Goal: Feedback & Contribution: Submit feedback/report problem

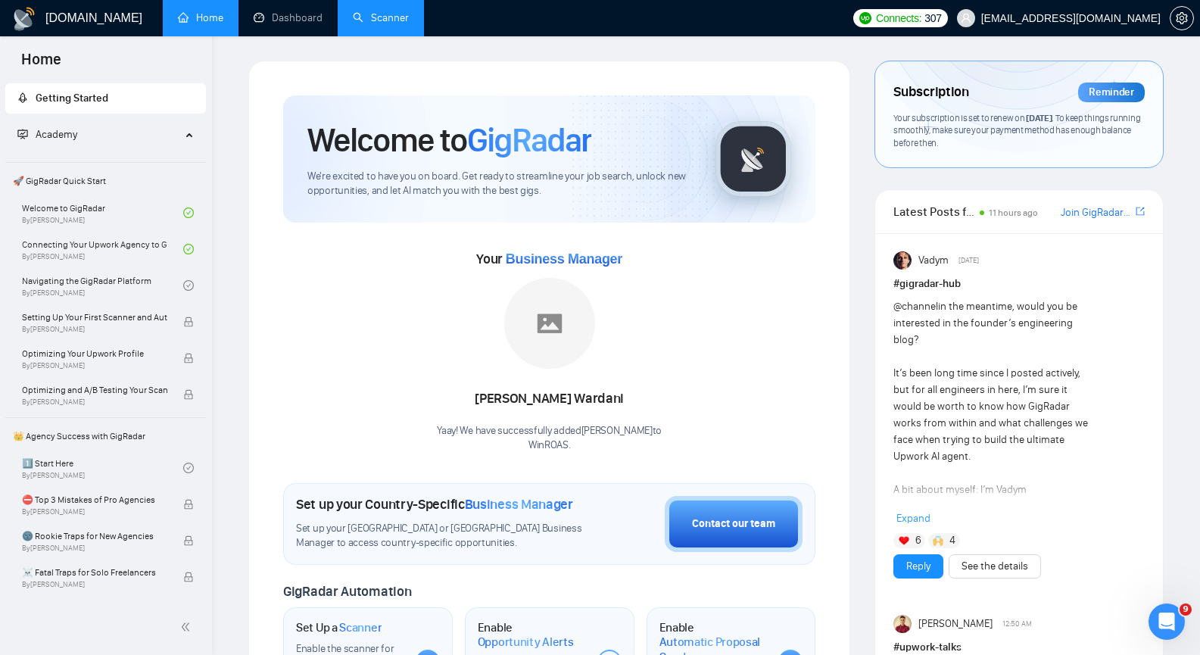
click at [392, 22] on link "Scanner" at bounding box center [381, 17] width 56 height 13
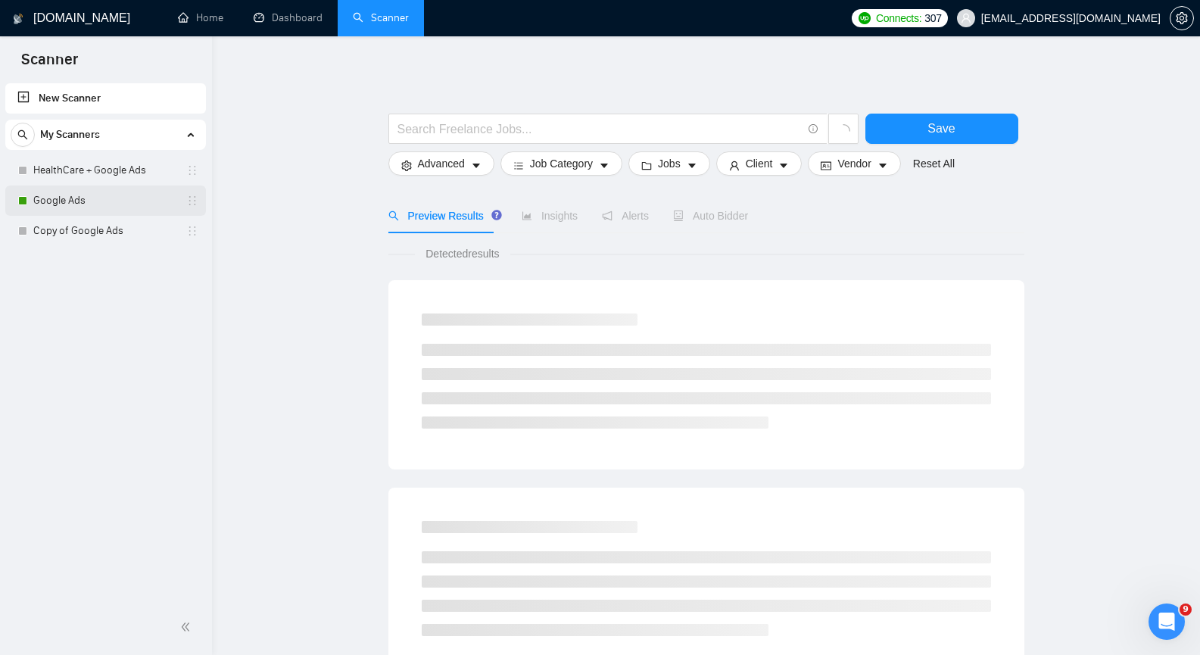
click at [73, 198] on link "Google Ads" at bounding box center [105, 200] width 144 height 30
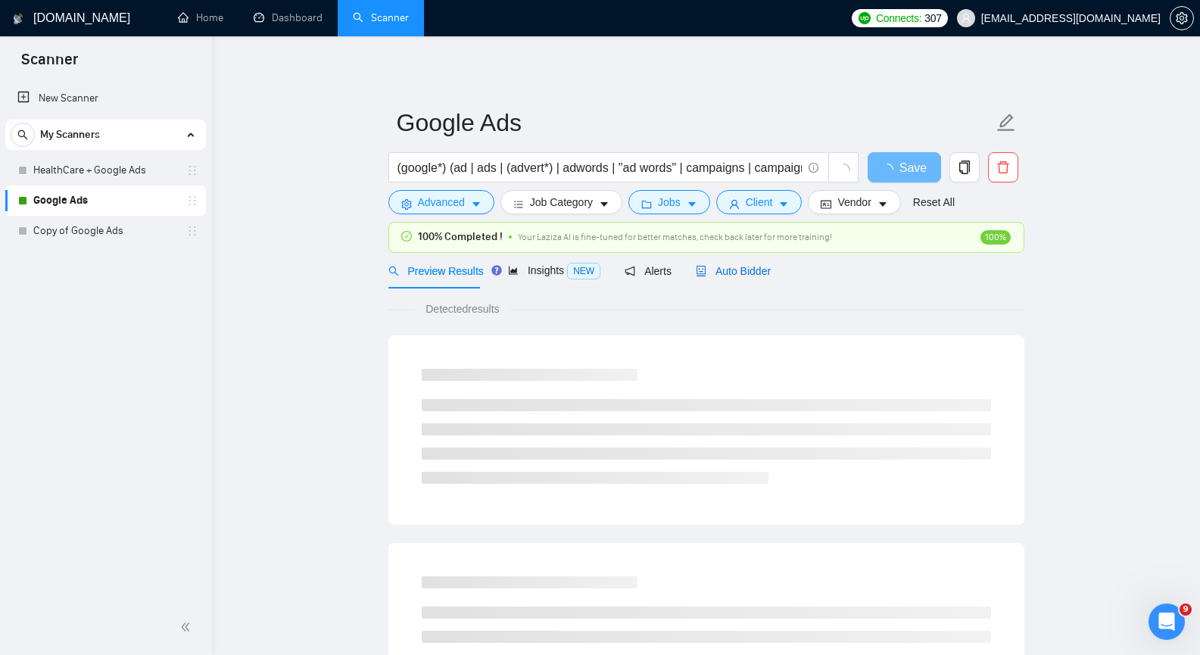
click at [747, 274] on span "Auto Bidder" at bounding box center [733, 271] width 75 height 12
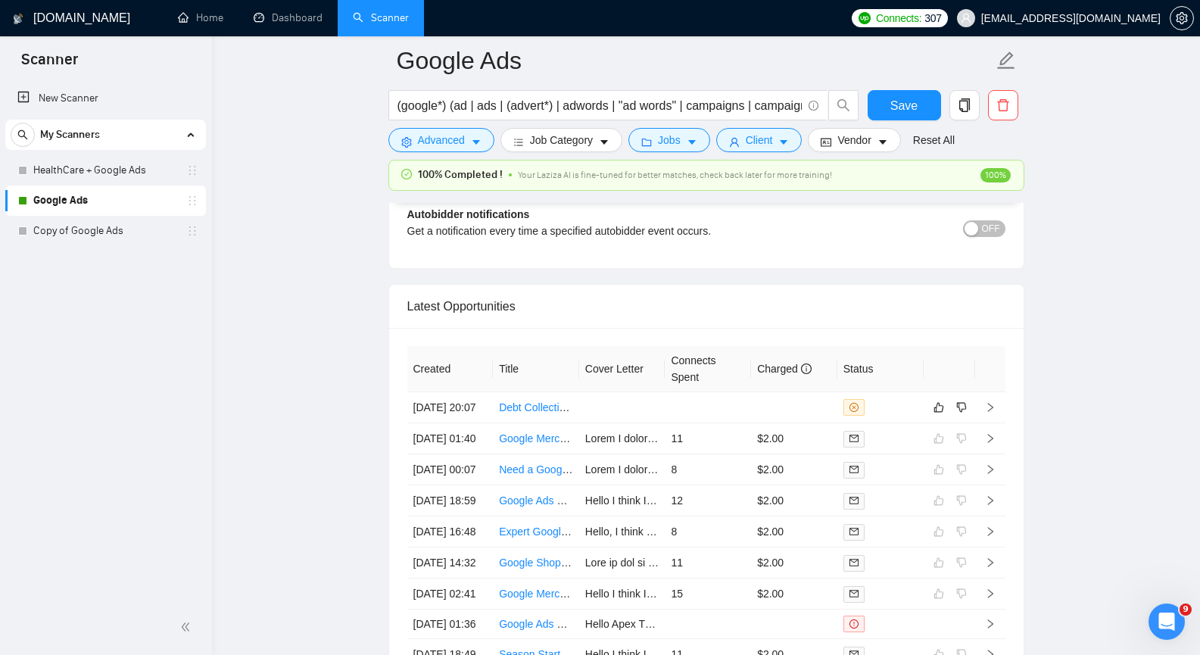
scroll to position [3785, 0]
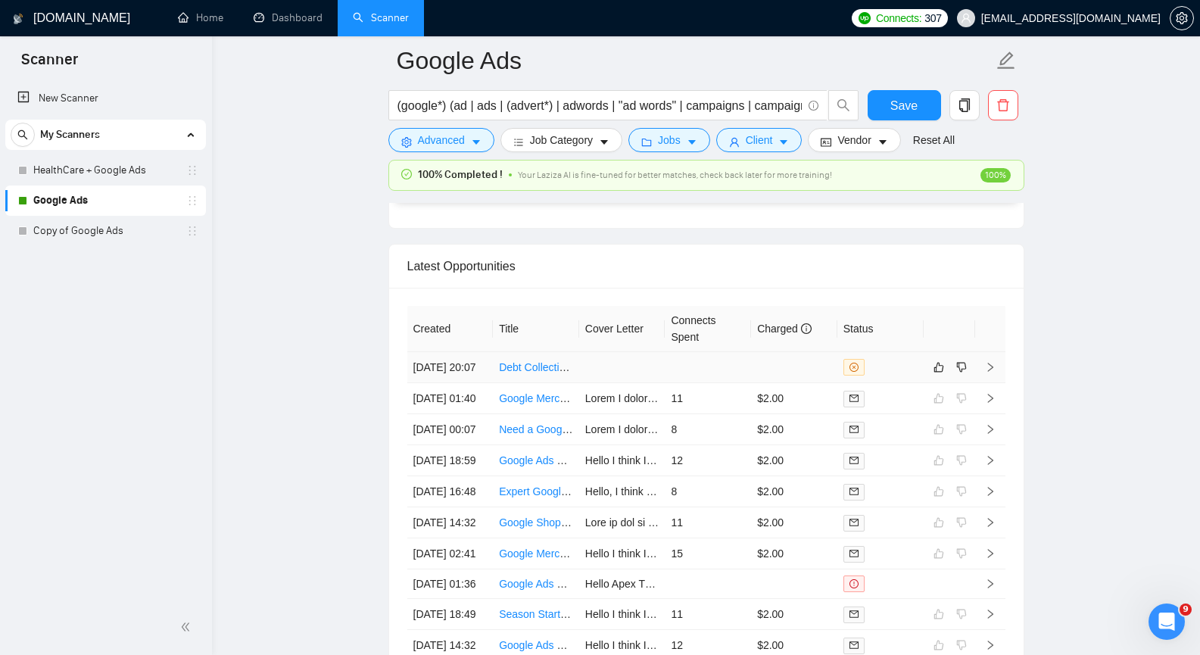
click at [992, 372] on icon "right" at bounding box center [990, 367] width 11 height 11
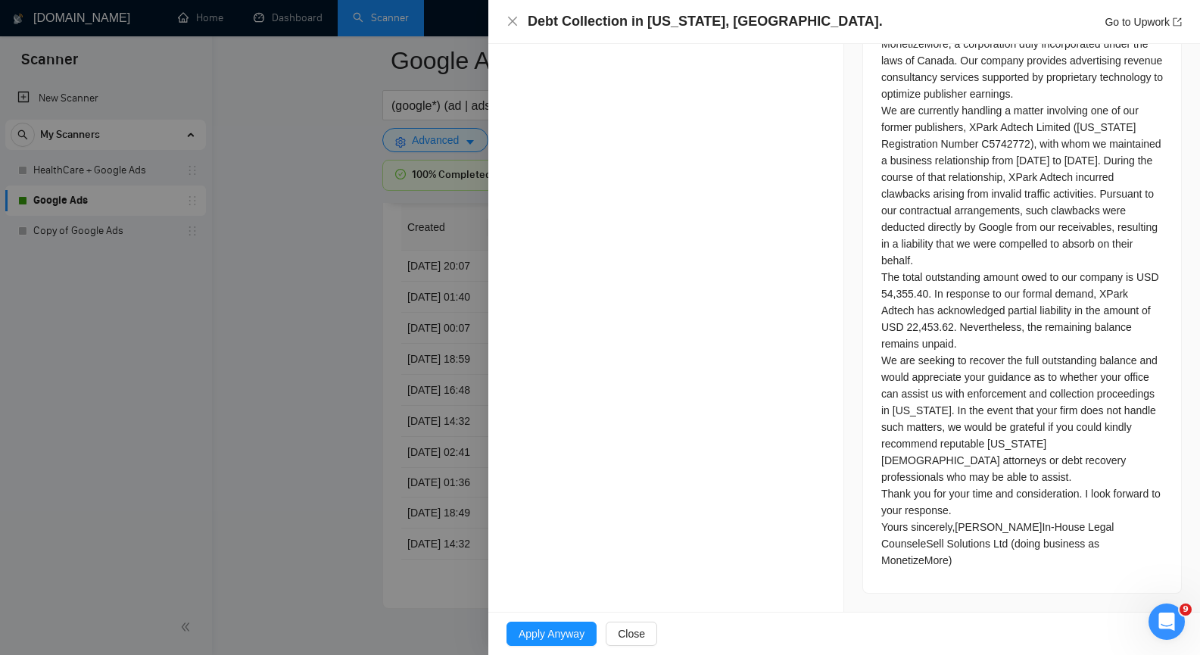
scroll to position [886, 0]
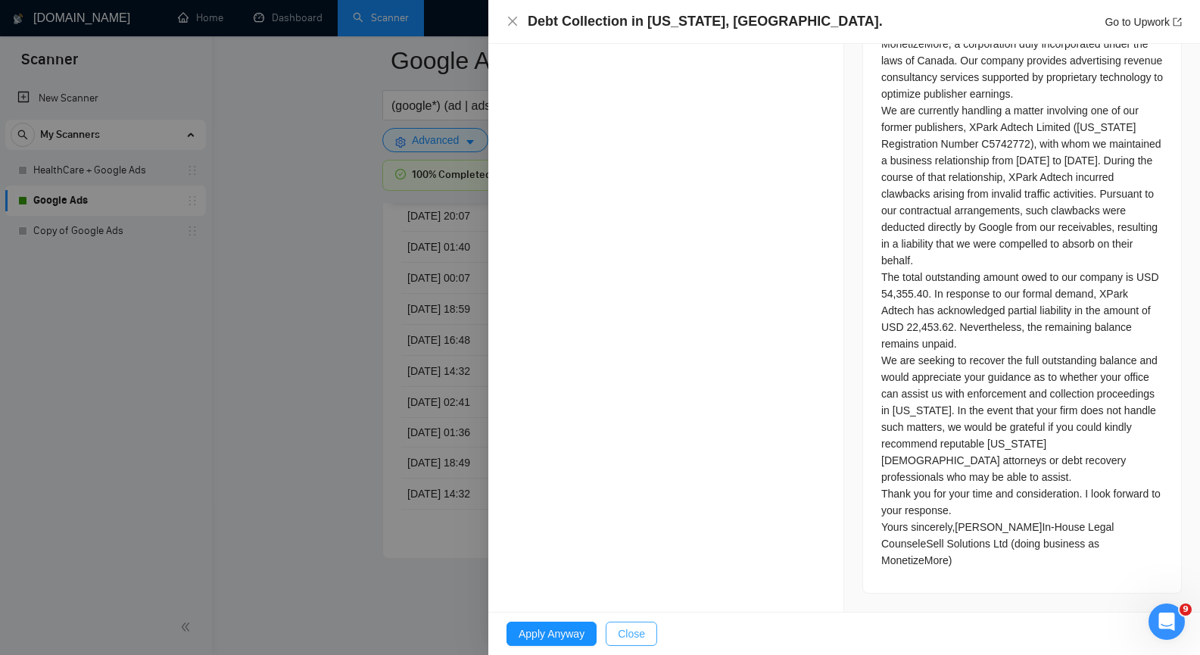
click at [648, 631] on button "Close" at bounding box center [631, 633] width 51 height 24
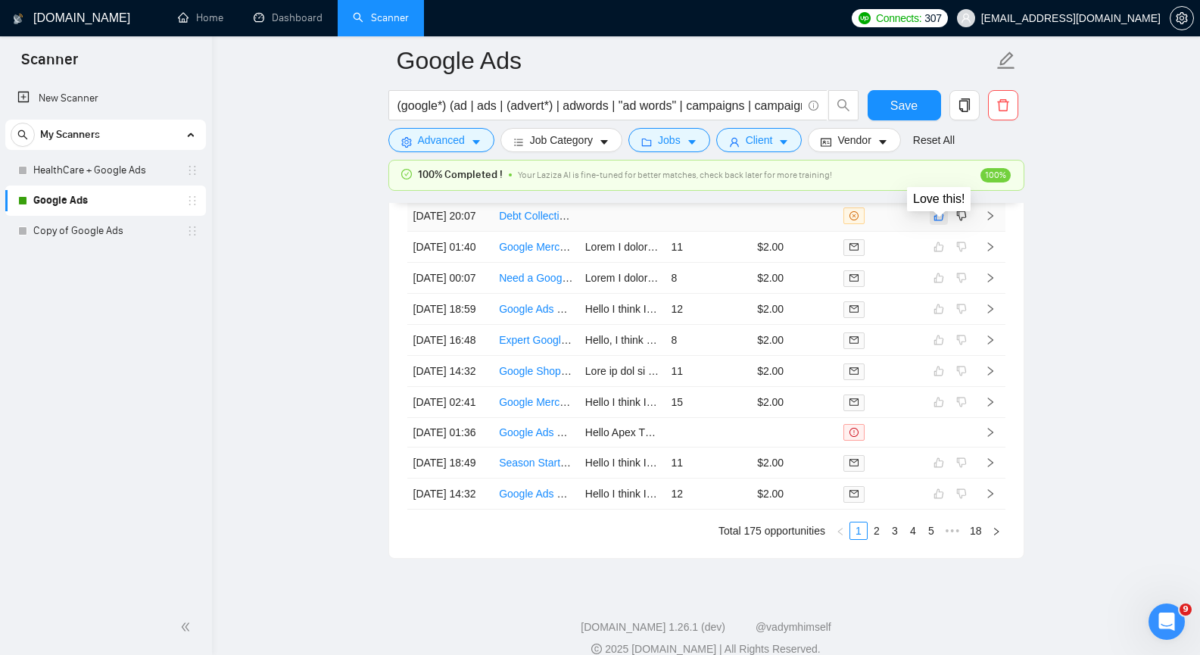
click at [942, 221] on icon "like" at bounding box center [938, 216] width 10 height 10
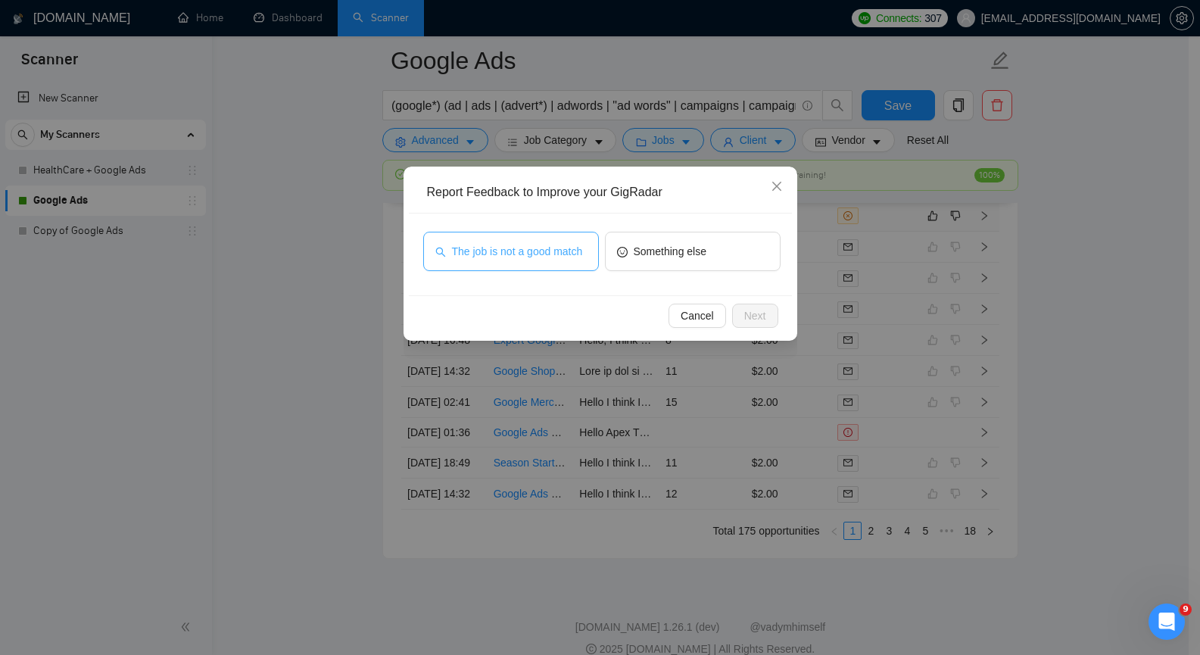
click at [556, 245] on span "The job is not a good match" at bounding box center [517, 251] width 131 height 17
click at [754, 313] on span "Next" at bounding box center [755, 315] width 22 height 17
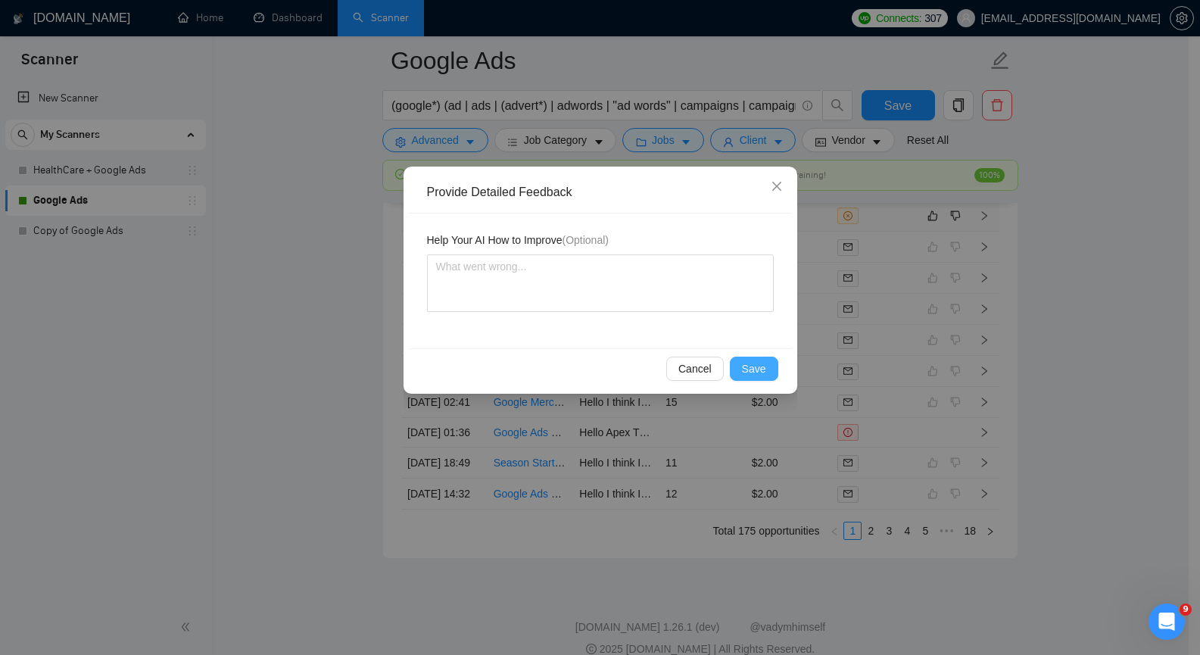
click at [749, 367] on span "Save" at bounding box center [754, 368] width 24 height 17
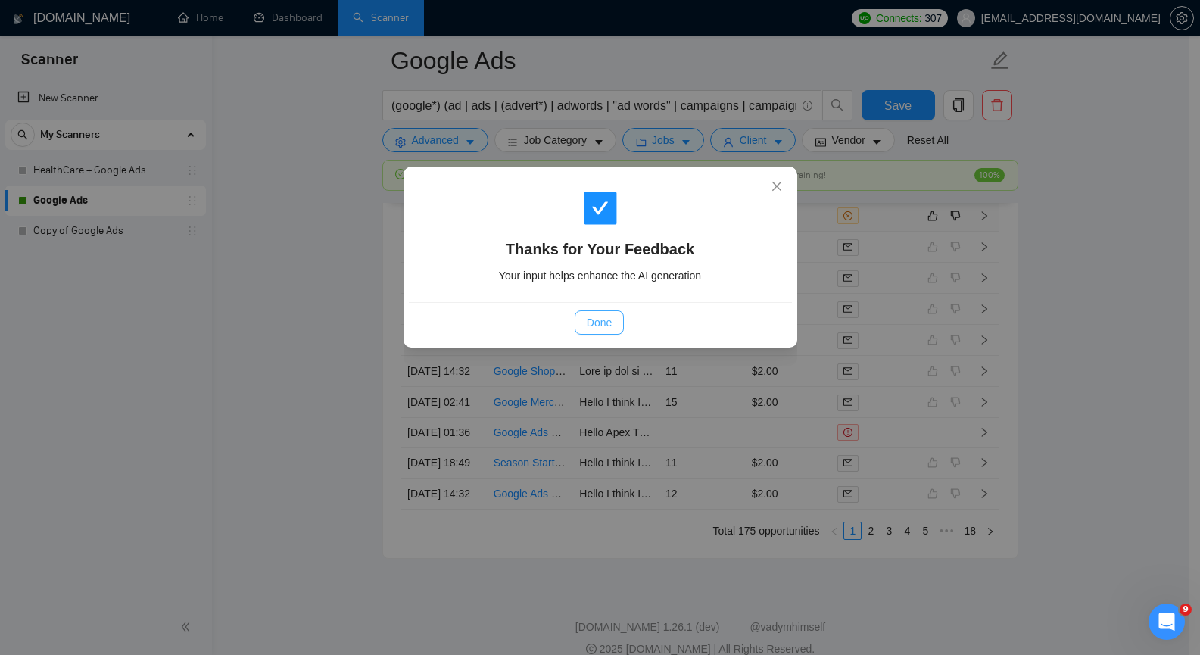
click at [603, 324] on span "Done" at bounding box center [599, 322] width 25 height 17
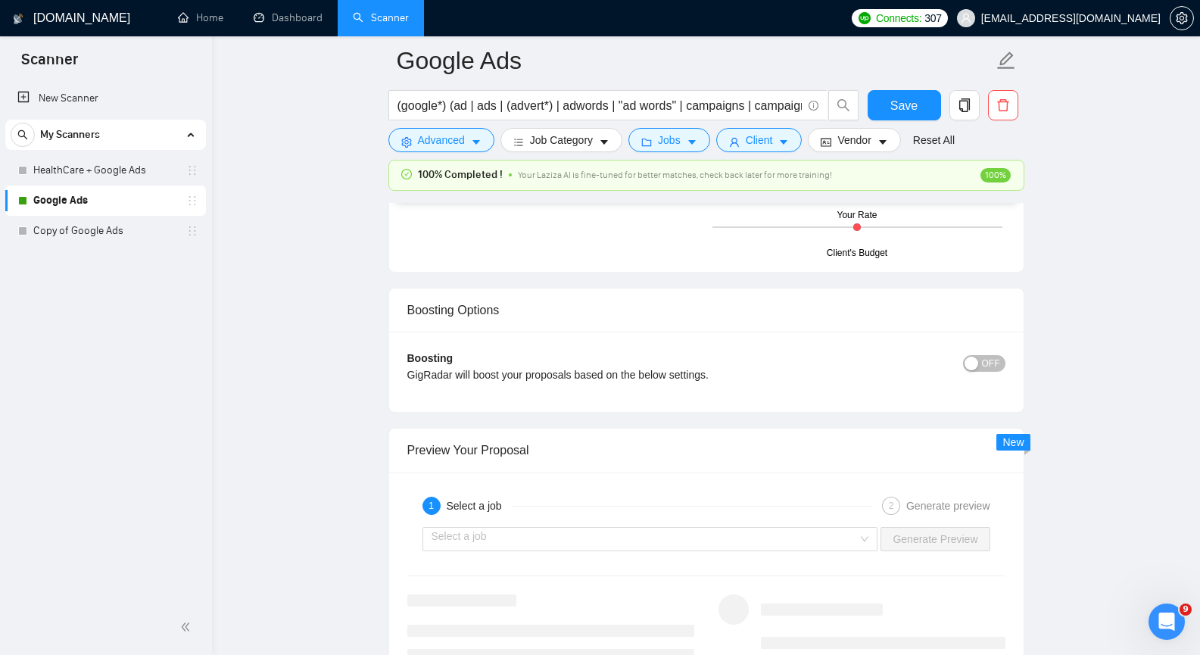
scroll to position [2694, 0]
